Goal: Register for event/course: Register for event/course

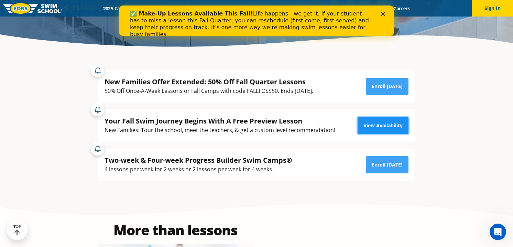
click at [384, 124] on link "View Availability" at bounding box center [383, 125] width 51 height 17
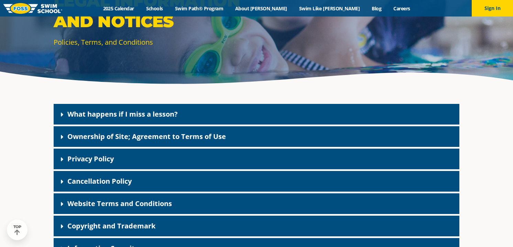
scroll to position [84, 0]
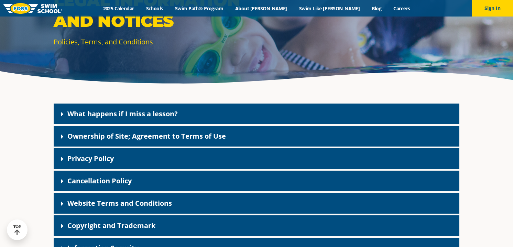
click at [159, 112] on link "What happens if I miss a lesson?" at bounding box center [122, 113] width 110 height 9
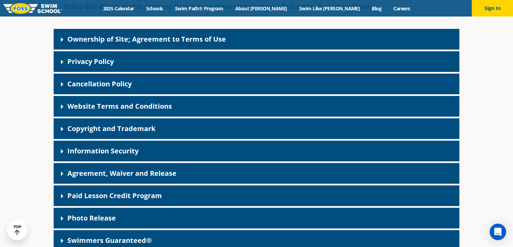
scroll to position [237, 0]
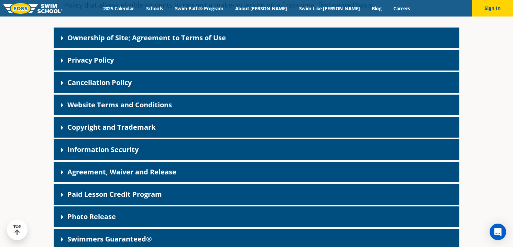
click at [108, 74] on div "Cancellation Policy" at bounding box center [257, 82] width 406 height 21
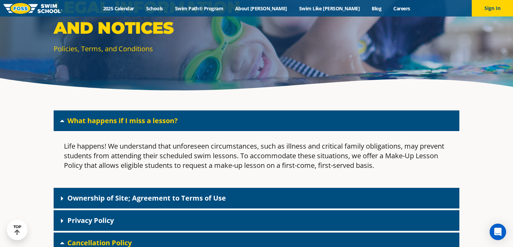
scroll to position [71, 0]
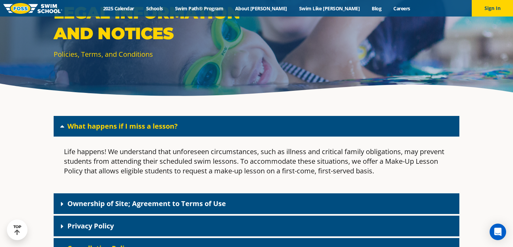
click at [62, 126] on icon at bounding box center [62, 126] width 4 height 2
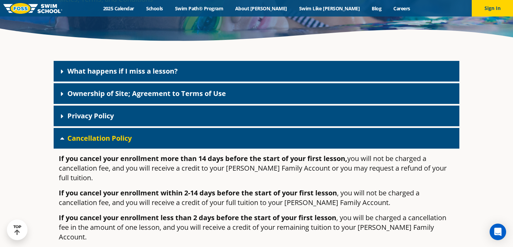
scroll to position [0, 0]
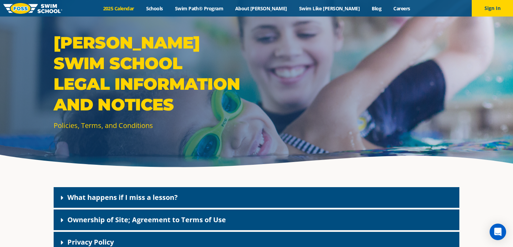
click at [137, 6] on link "2025 Calendar" at bounding box center [118, 8] width 43 height 7
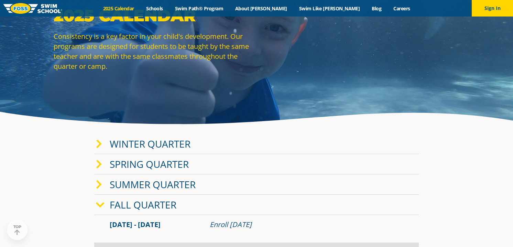
scroll to position [44, 0]
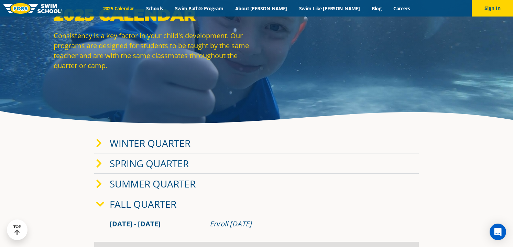
click at [141, 205] on link "Fall Quarter" at bounding box center [143, 203] width 67 height 13
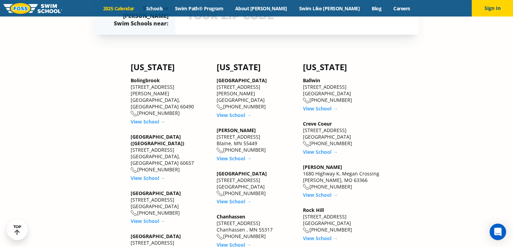
scroll to position [390, 0]
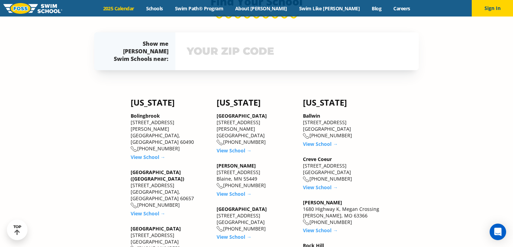
click at [207, 55] on input "text" at bounding box center [297, 51] width 224 height 20
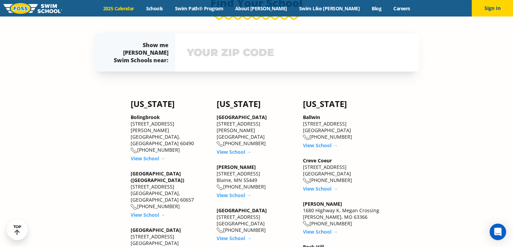
scroll to position [388, 0]
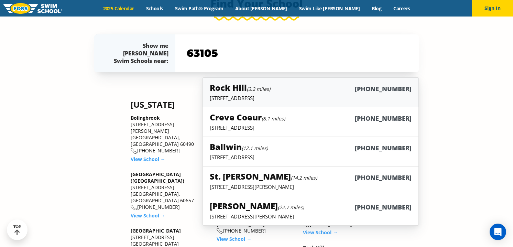
type input "63105"
click at [235, 91] on h5 "Rock Hill (3.2 miles)" at bounding box center [240, 87] width 61 height 11
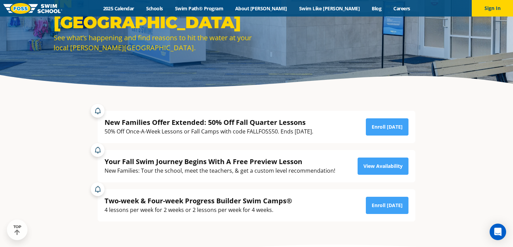
scroll to position [82, 0]
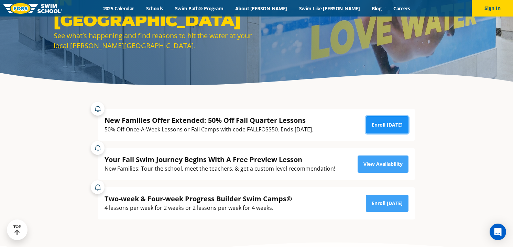
click at [393, 127] on link "Enroll [DATE]" at bounding box center [387, 124] width 43 height 17
